Goal: Task Accomplishment & Management: Manage account settings

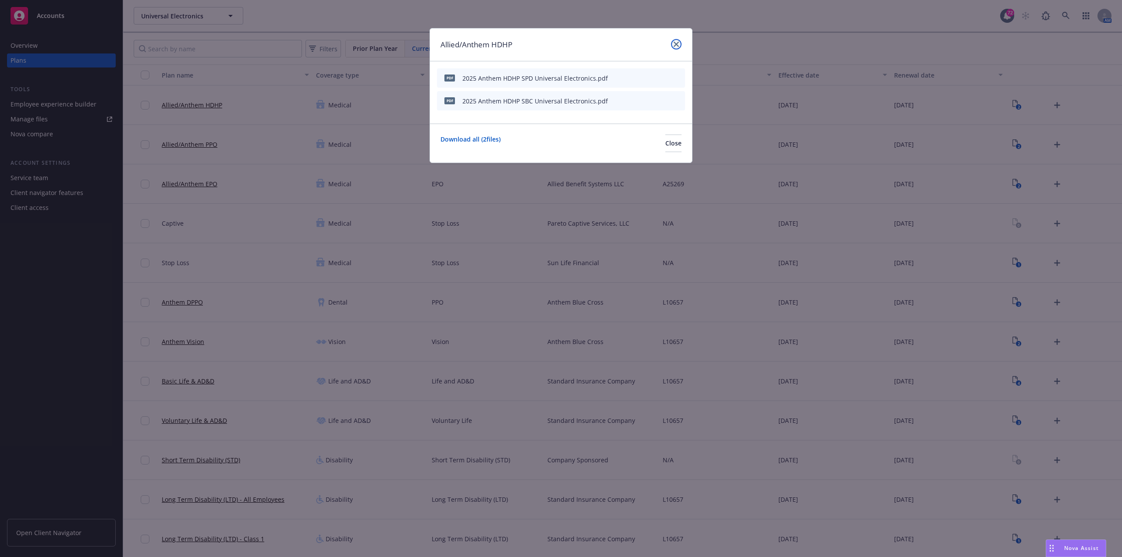
click at [676, 44] on icon "close" at bounding box center [676, 44] width 5 height 5
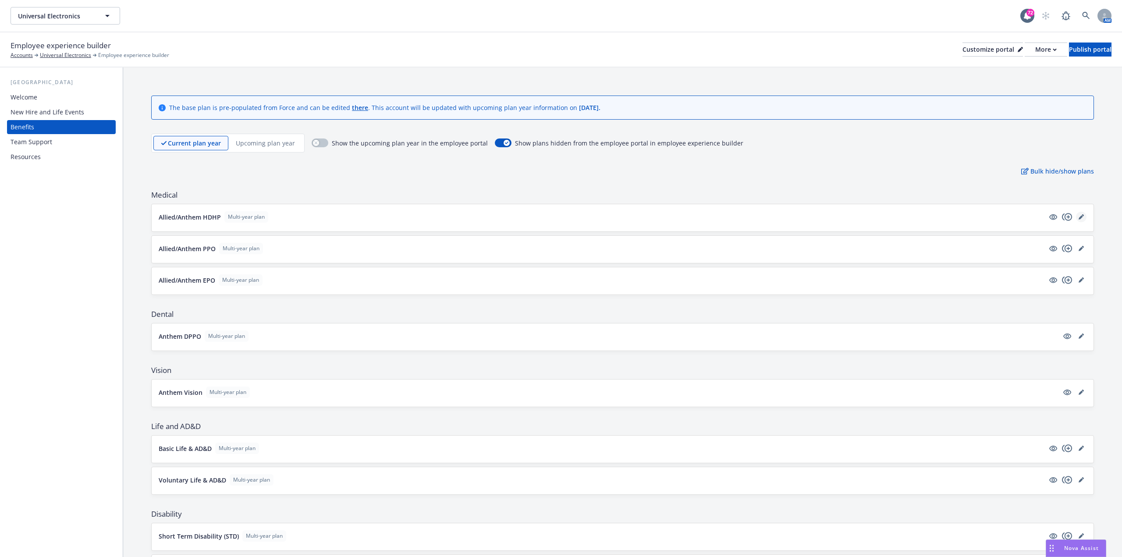
click at [1076, 213] on link "editPencil" at bounding box center [1081, 217] width 11 height 11
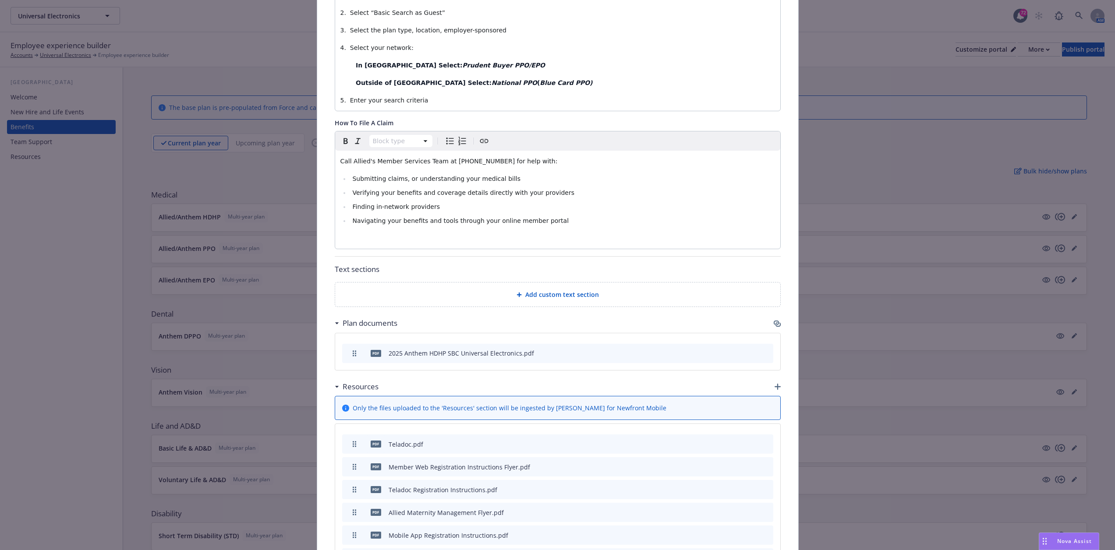
scroll to position [465, 0]
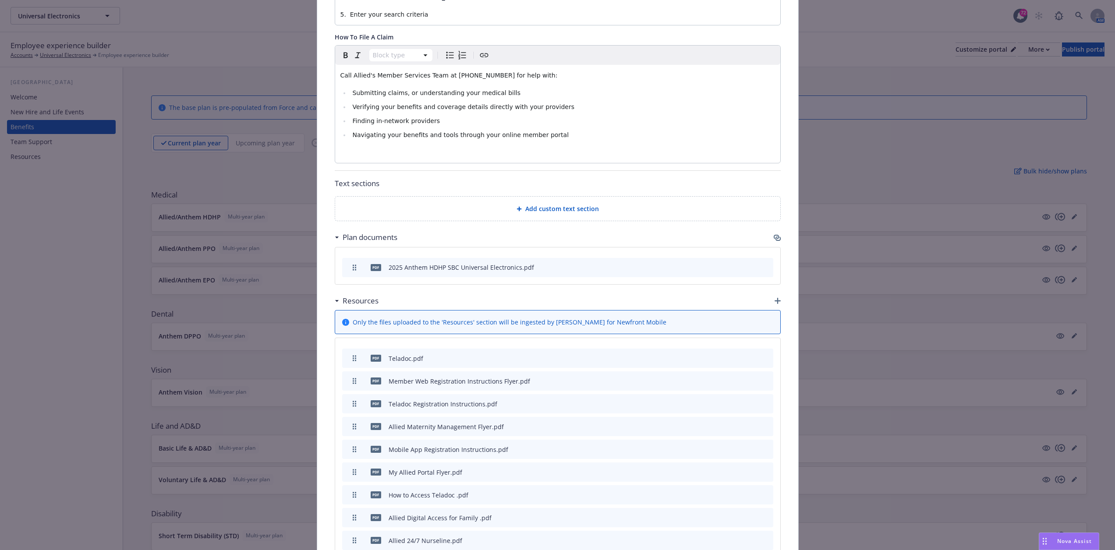
click at [776, 237] on icon "button" at bounding box center [778, 239] width 5 height 4
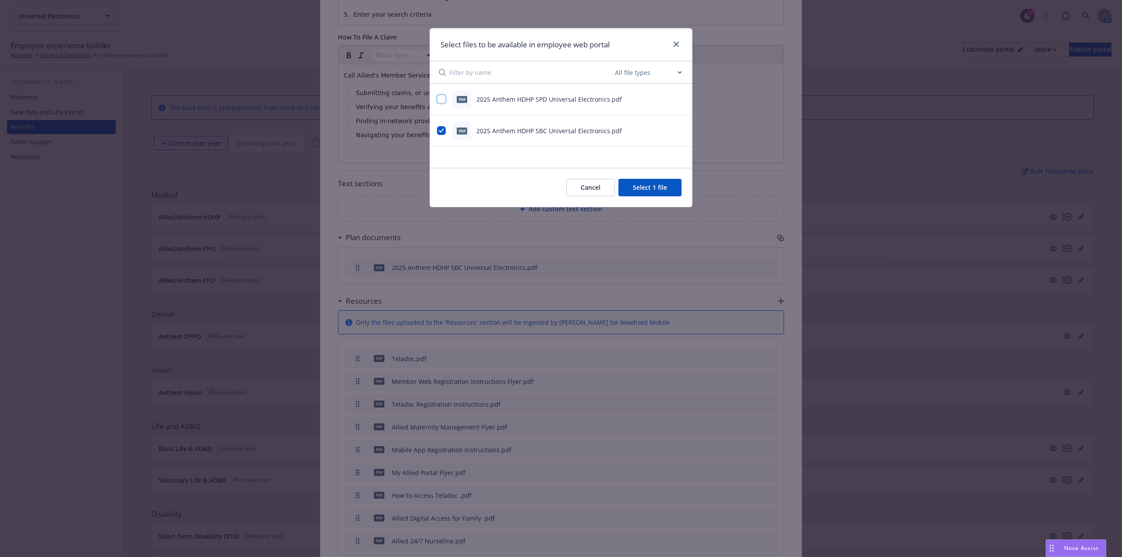
click at [443, 97] on input "checkbox" at bounding box center [441, 99] width 9 height 9
click at [441, 98] on input "checkbox" at bounding box center [441, 99] width 9 height 9
checkbox input "false"
click at [589, 190] on button "Cancel" at bounding box center [590, 188] width 49 height 18
